Goal: Information Seeking & Learning: Learn about a topic

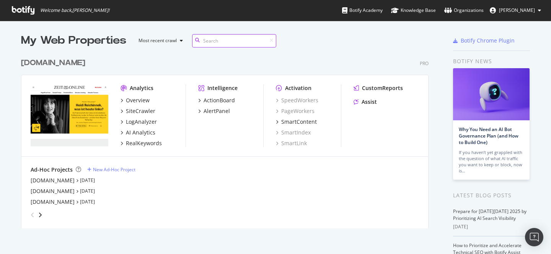
scroll to position [174, 408]
click at [143, 124] on div "LogAnalyzer" at bounding box center [141, 122] width 31 height 8
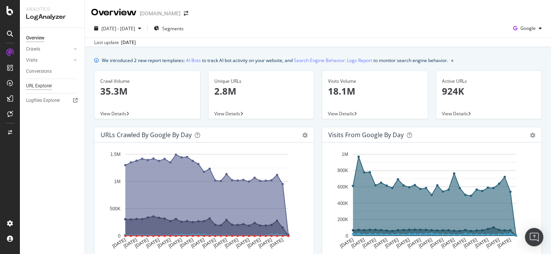
click at [34, 87] on div "URL Explorer" at bounding box center [39, 86] width 26 height 8
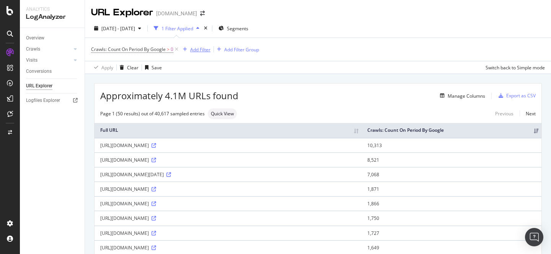
click at [201, 50] on div "Add Filter" at bounding box center [200, 49] width 20 height 7
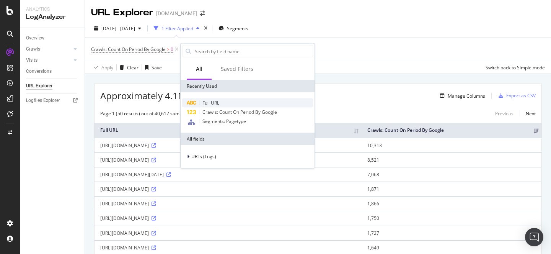
click at [209, 104] on span "Full URL" at bounding box center [210, 102] width 17 height 7
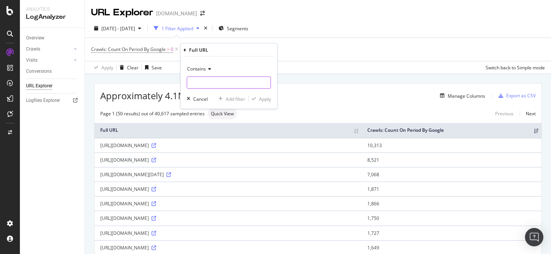
click at [208, 81] on input "text" at bounding box center [228, 82] width 83 height 12
paste input "iqadcontroller.js"
type input "iqadcontroller.js"
click at [263, 97] on div "Apply" at bounding box center [265, 98] width 12 height 7
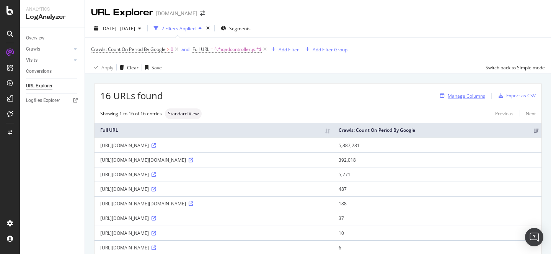
click at [459, 96] on div "Manage Columns" at bounding box center [466, 96] width 37 height 7
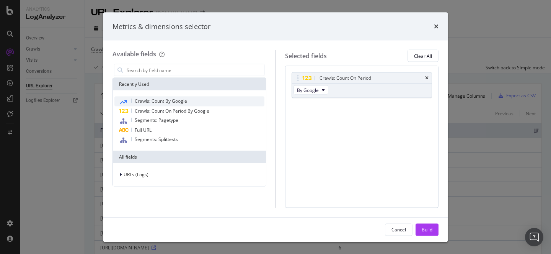
click at [181, 99] on span "Crawls: Count By Google" at bounding box center [161, 101] width 52 height 7
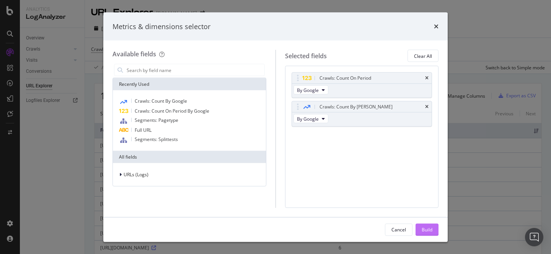
click at [423, 233] on div "Build" at bounding box center [427, 228] width 11 height 11
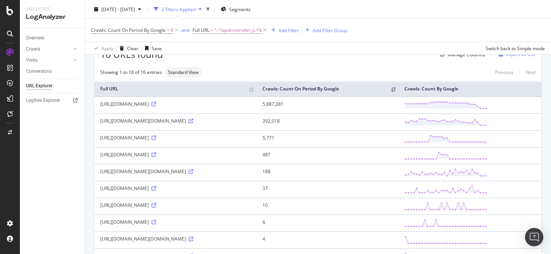
scroll to position [39, 0]
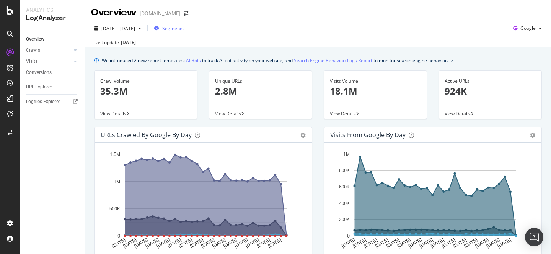
click at [184, 30] on span "Segments" at bounding box center [172, 28] width 21 height 7
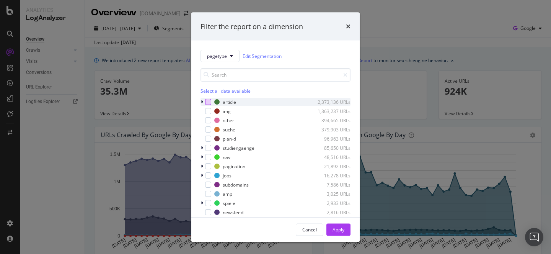
click at [207, 102] on div "modal" at bounding box center [208, 102] width 6 height 6
click at [346, 231] on button "Apply" at bounding box center [338, 229] width 24 height 12
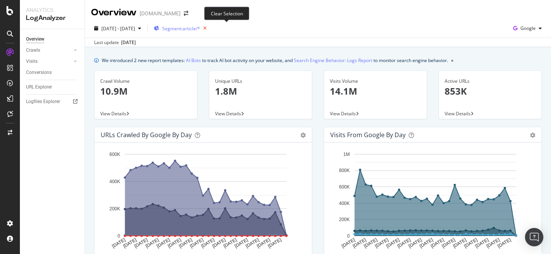
click at [210, 26] on icon "button" at bounding box center [205, 28] width 10 height 11
